Goal: Information Seeking & Learning: Learn about a topic

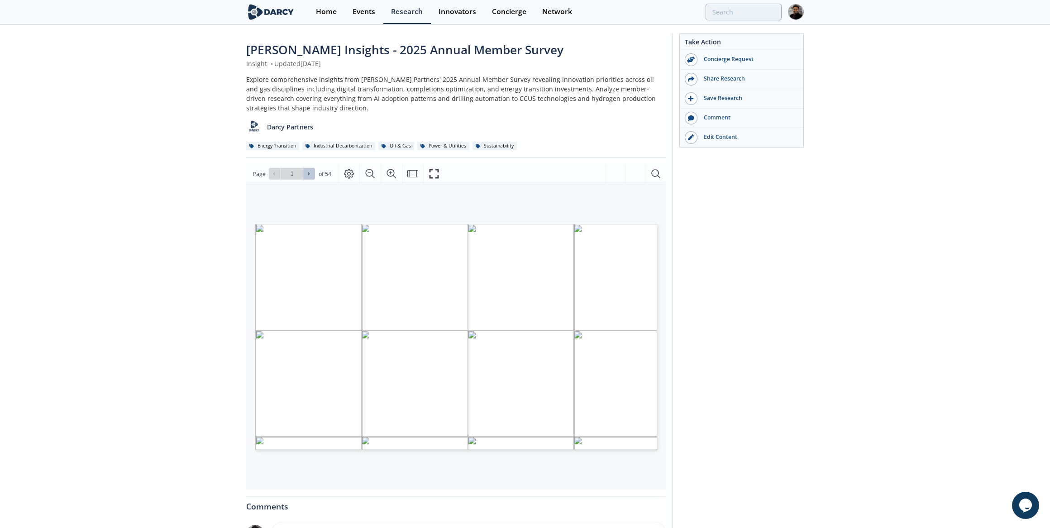
click at [306, 174] on icon at bounding box center [308, 173] width 5 height 5
type input "3"
click at [306, 174] on icon at bounding box center [308, 173] width 5 height 5
type input "4"
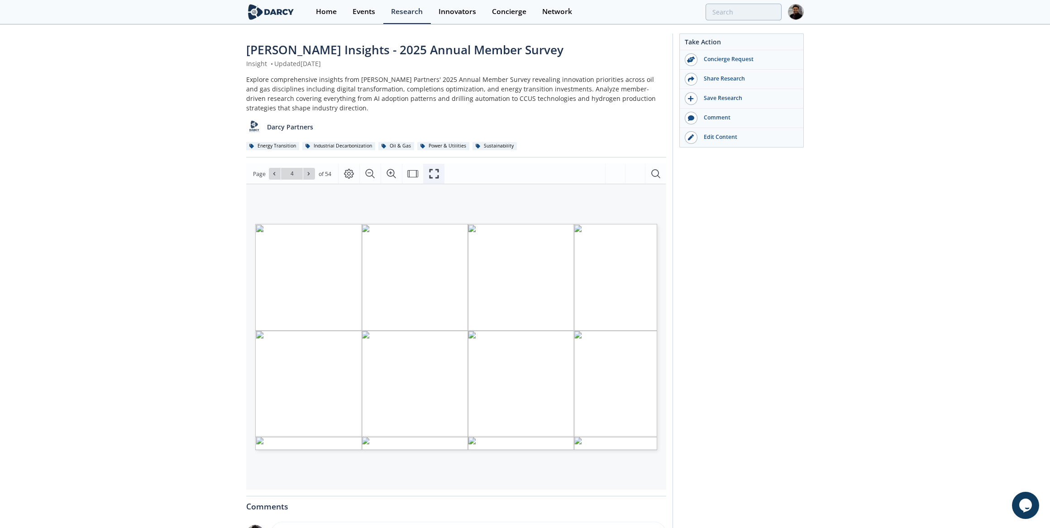
click at [434, 177] on icon "Fullscreen" at bounding box center [434, 174] width 10 height 10
click at [433, 171] on icon "Fullscreen" at bounding box center [434, 173] width 11 height 11
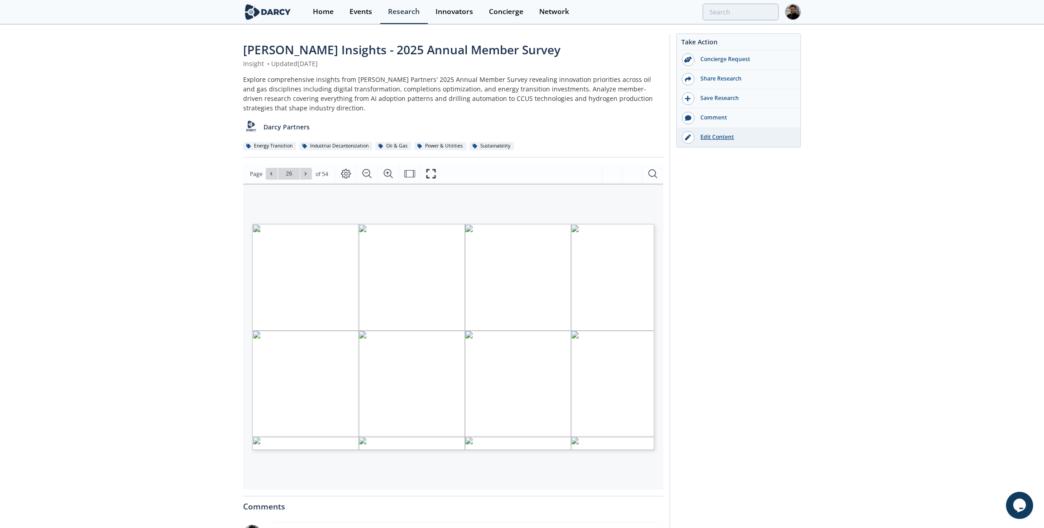
click at [710, 137] on div "Edit Content" at bounding box center [744, 137] width 101 height 8
click at [719, 130] on link "Edit Content" at bounding box center [739, 137] width 124 height 19
